Goal: Check status: Check status

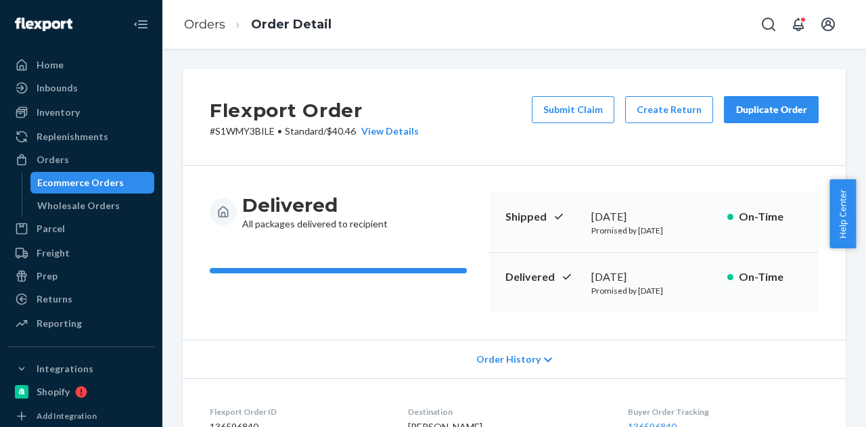
scroll to position [593, 0]
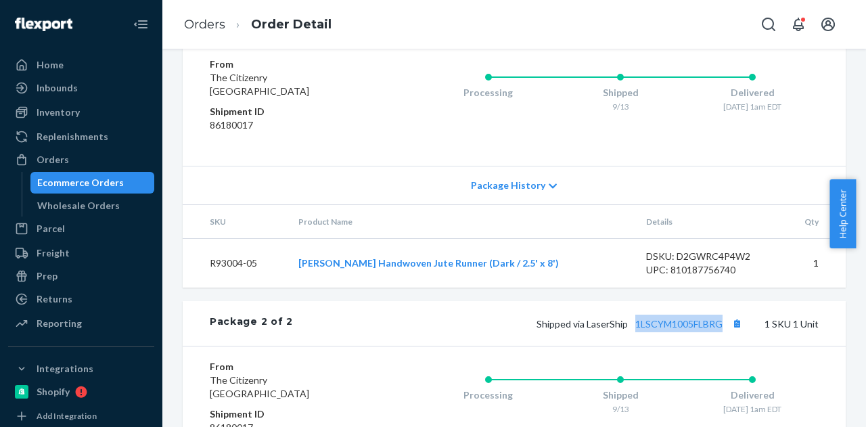
click at [93, 183] on div "Ecommerce Orders" at bounding box center [80, 183] width 87 height 14
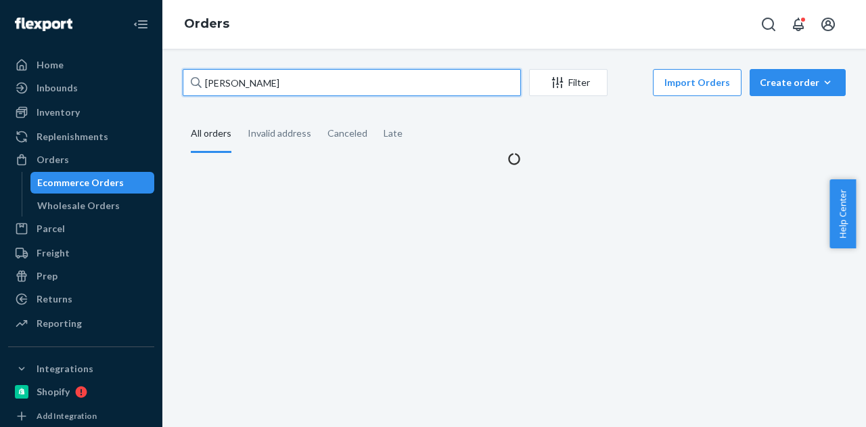
click at [264, 76] on input "[PERSON_NAME]" at bounding box center [352, 82] width 338 height 27
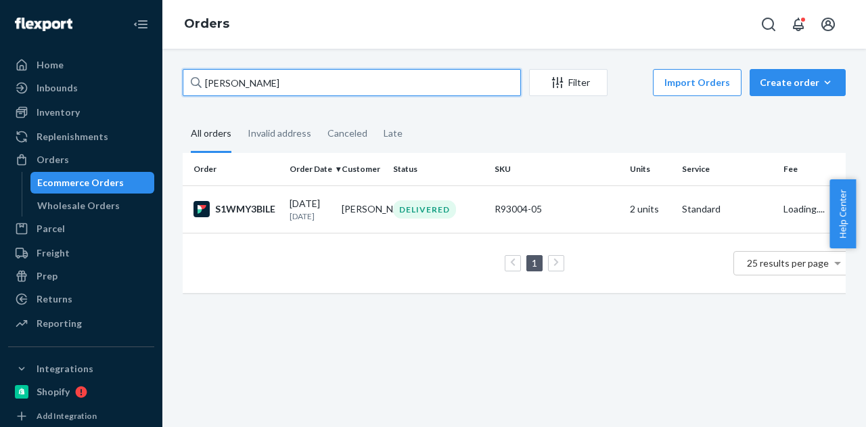
paste input "[PERSON_NAME]"
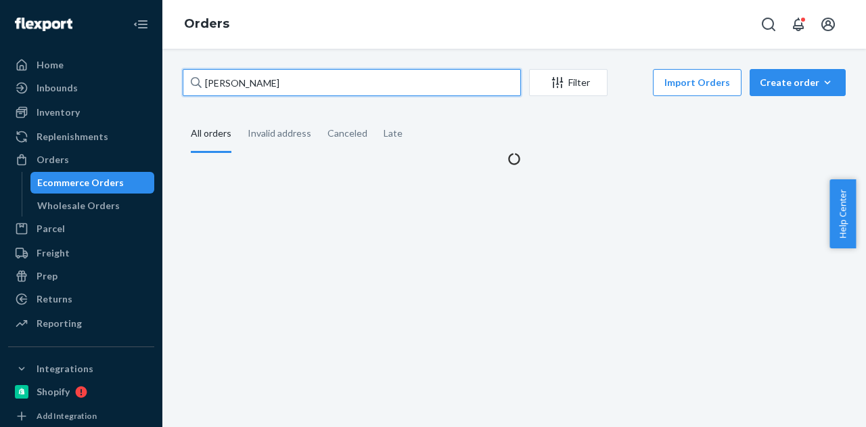
type input "[PERSON_NAME]"
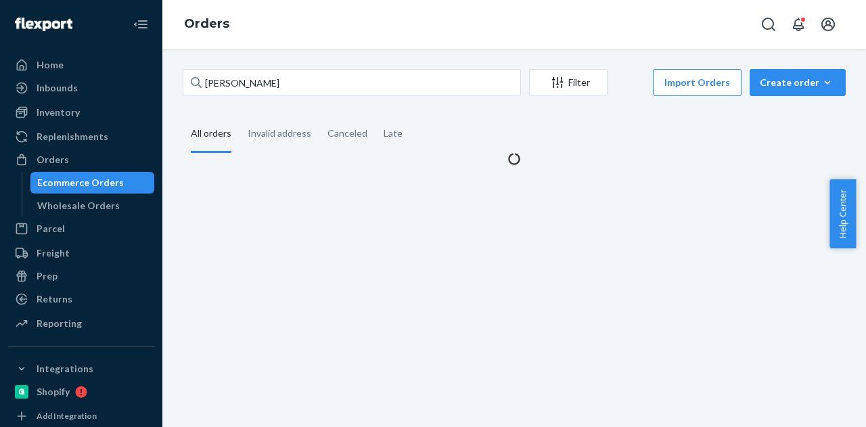
click at [447, 113] on div "[PERSON_NAME] Filter Import Orders Create order Ecommerce order Removal order A…" at bounding box center [514, 117] width 683 height 97
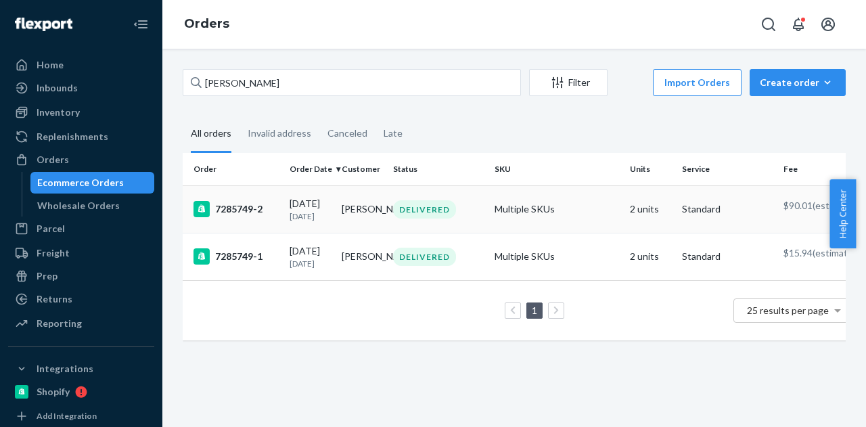
click at [310, 218] on p "[DATE]" at bounding box center [310, 216] width 41 height 12
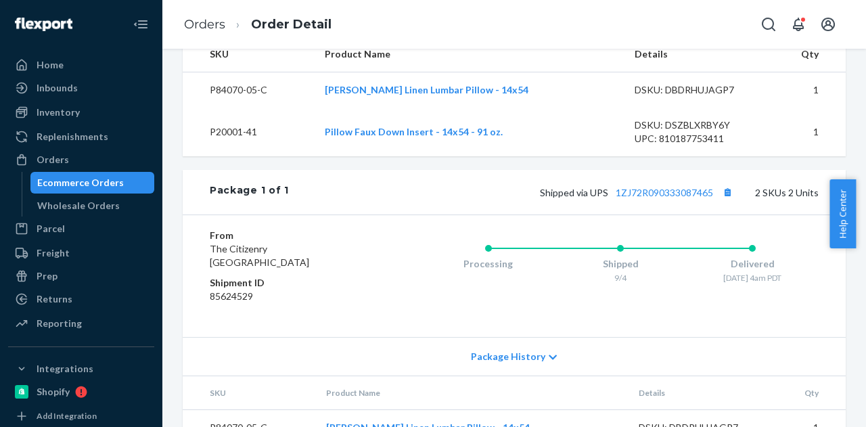
scroll to position [474, 0]
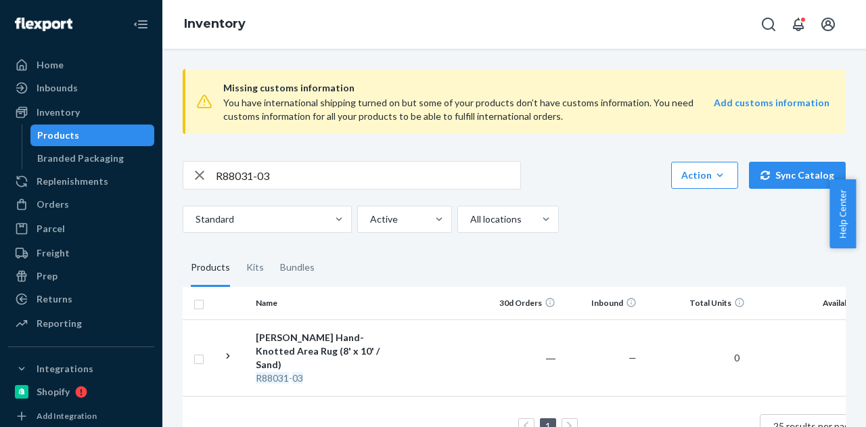
click at [265, 186] on input "R88031-03" at bounding box center [368, 175] width 304 height 27
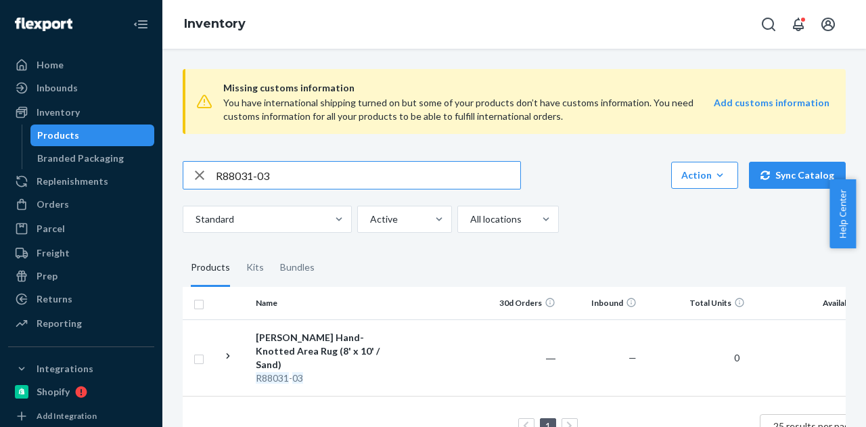
paste input "SKU B86102-27-K"
drag, startPoint x: 239, startPoint y: 174, endPoint x: 213, endPoint y: 168, distance: 26.9
click at [213, 168] on div "SKU B86102-27-K" at bounding box center [351, 175] width 337 height 27
click at [290, 171] on input "B86102-27-K" at bounding box center [368, 175] width 304 height 27
type input "B86102-27-K"
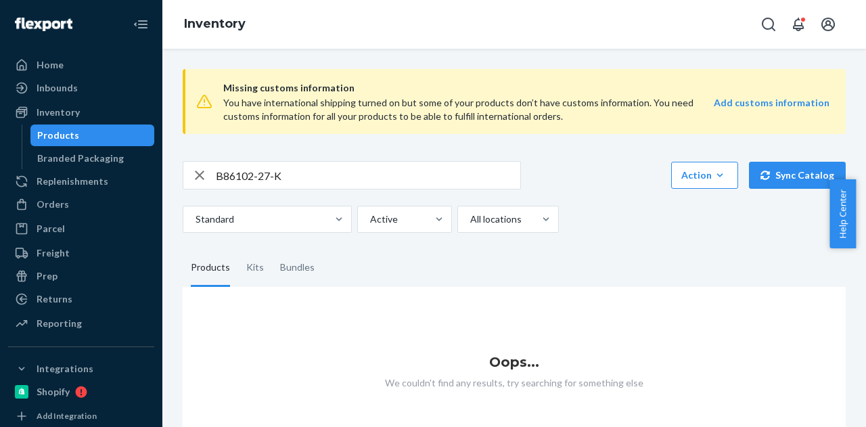
click at [319, 270] on fieldset "Products Kits Bundles" at bounding box center [514, 268] width 663 height 38
click at [306, 270] on div "Bundles" at bounding box center [297, 268] width 35 height 38
click at [272, 249] on input "Bundles" at bounding box center [272, 249] width 0 height 0
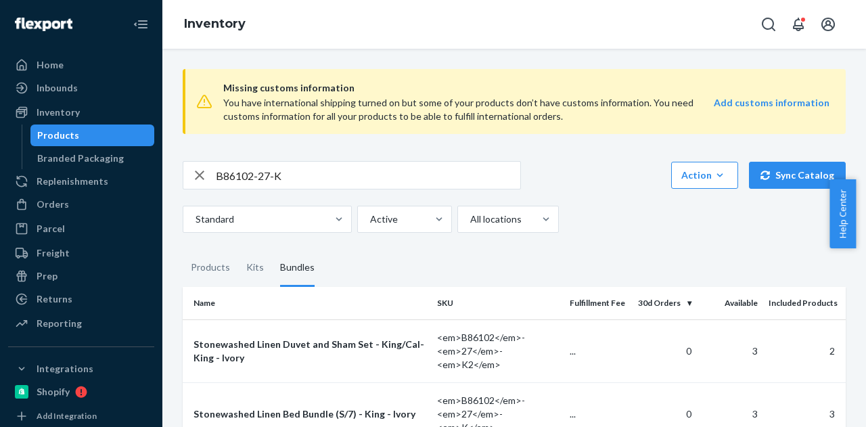
scroll to position [91, 0]
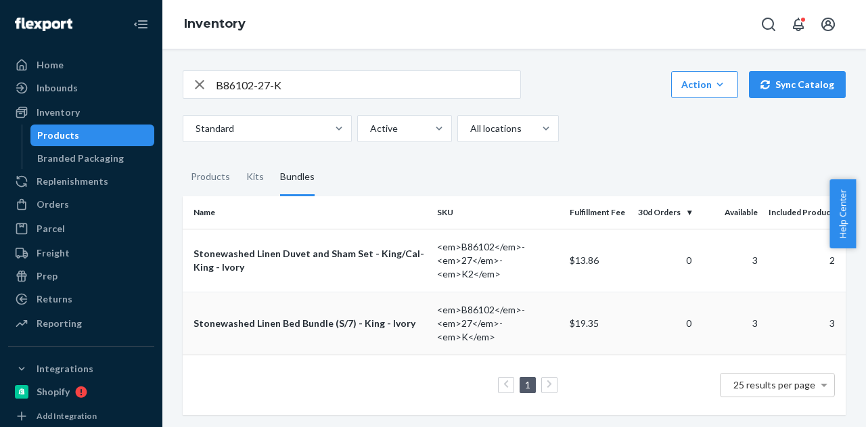
click at [379, 320] on div "Stonewashed Linen Bed Bundle (S/7) - King - Ivory" at bounding box center [309, 324] width 233 height 14
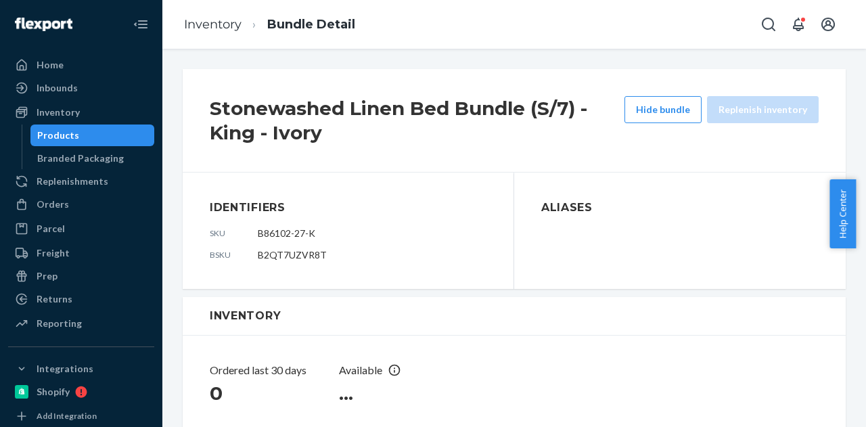
scroll to position [338, 0]
